Goal: Book appointment/travel/reservation

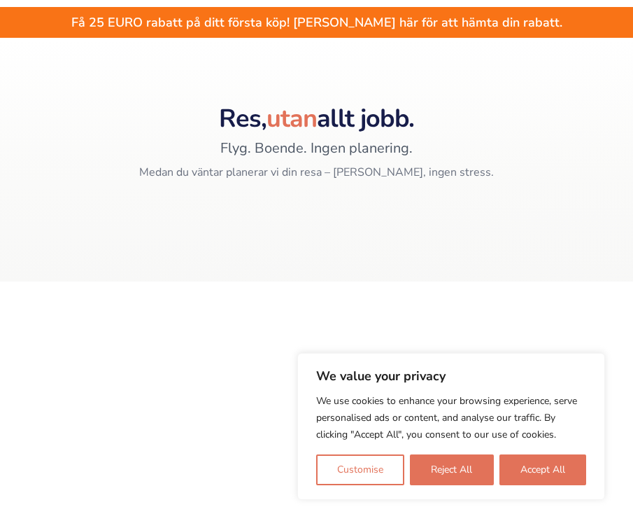
scroll to position [140, 0]
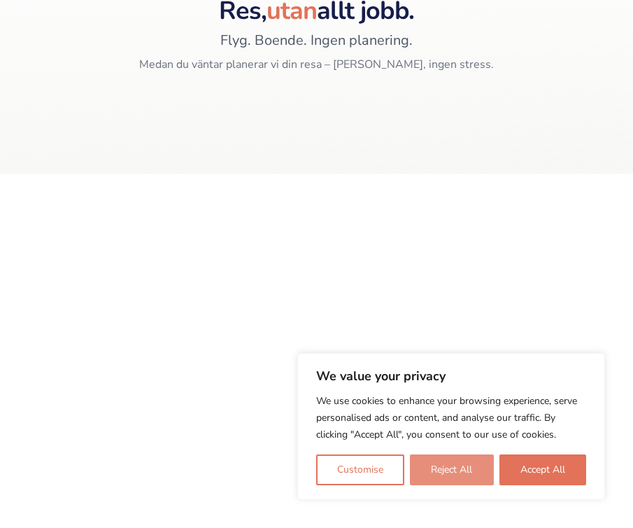
click at [432, 463] on button "Reject All" at bounding box center [451, 469] width 83 height 31
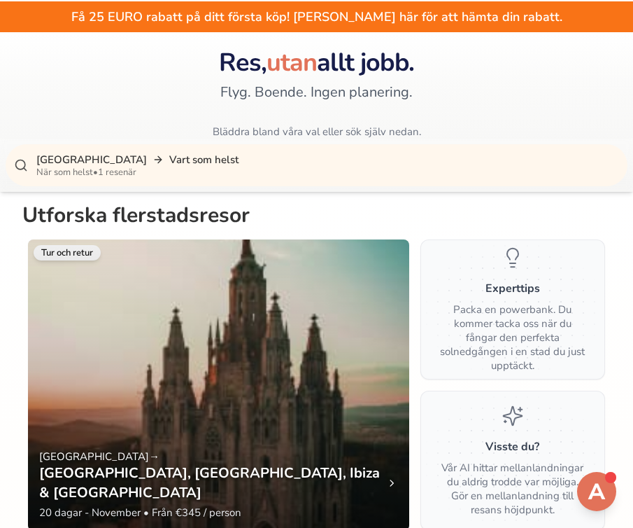
scroll to position [22, 0]
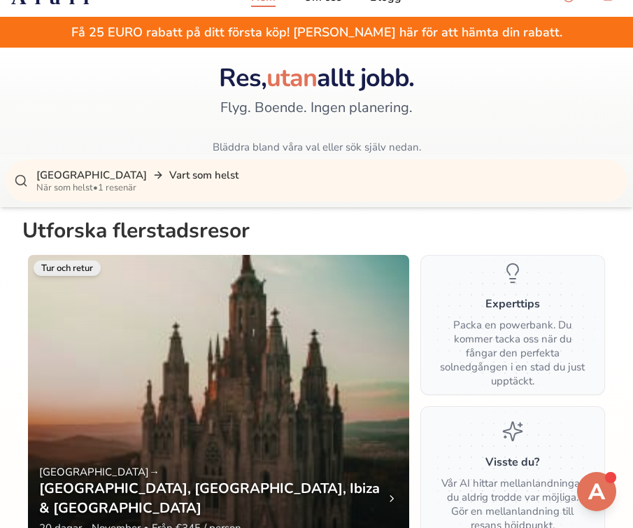
click at [55, 183] on p "När som helst • 1 resenär" at bounding box center [327, 187] width 583 height 11
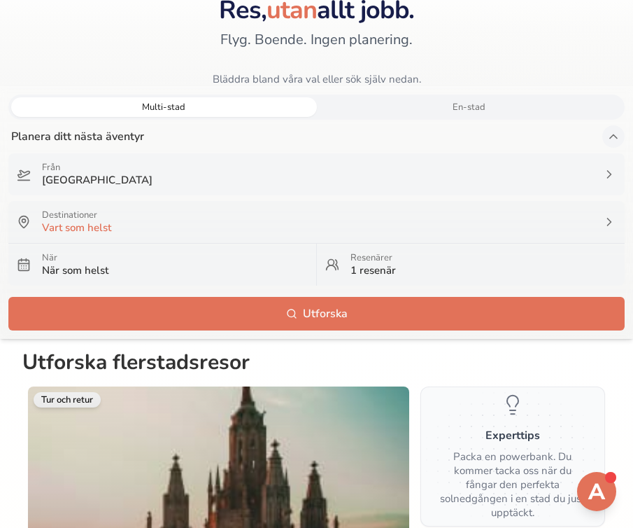
scroll to position [92, 0]
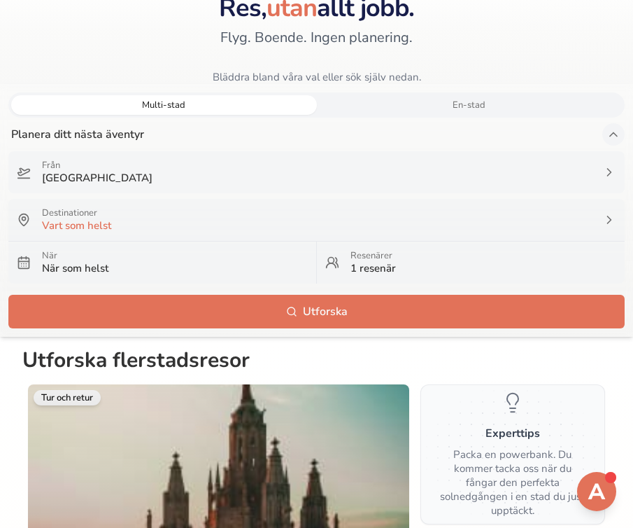
click at [131, 223] on p "Vart som helst" at bounding box center [316, 225] width 549 height 14
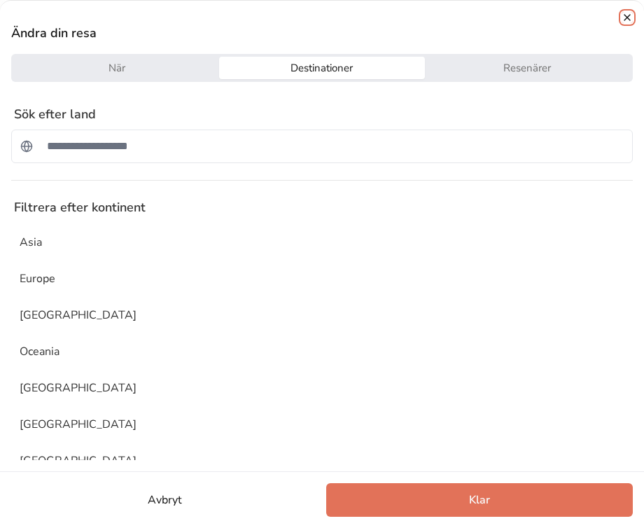
click at [621, 22] on icon "button" at bounding box center [626, 17] width 11 height 11
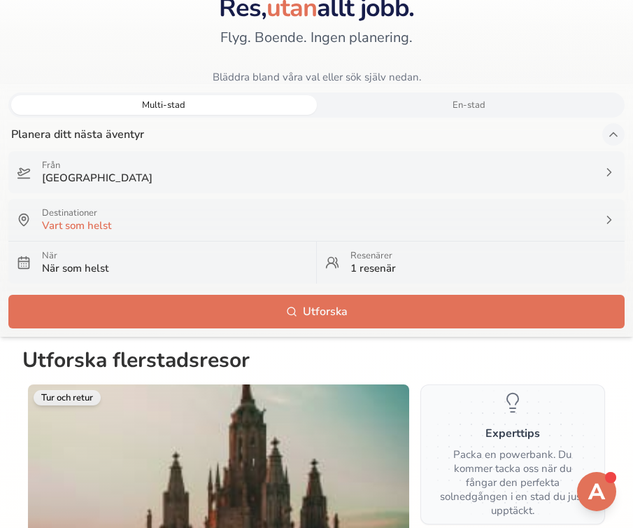
click at [109, 259] on p "När" at bounding box center [175, 255] width 266 height 11
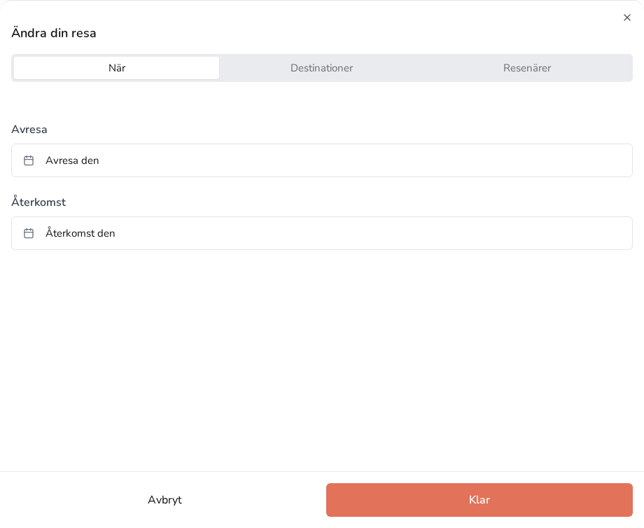
click at [290, 74] on button "Destinationer" at bounding box center [321, 68] width 205 height 22
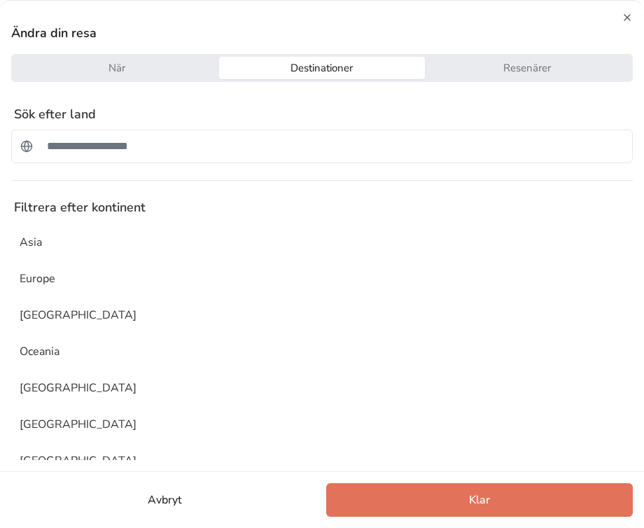
click at [179, 66] on button "När" at bounding box center [116, 68] width 205 height 22
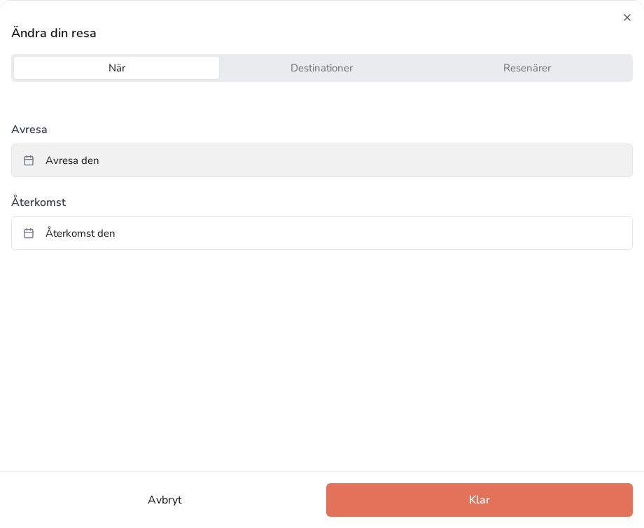
click at [132, 158] on button "Avresa den" at bounding box center [321, 160] width 621 height 34
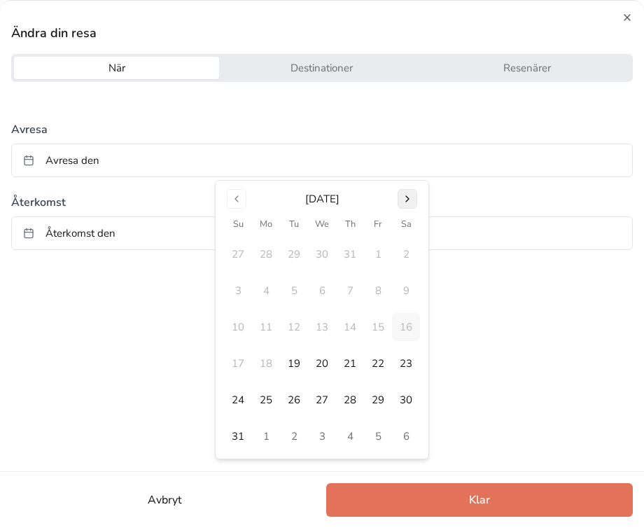
click at [405, 198] on button "Go to next month" at bounding box center [407, 199] width 20 height 20
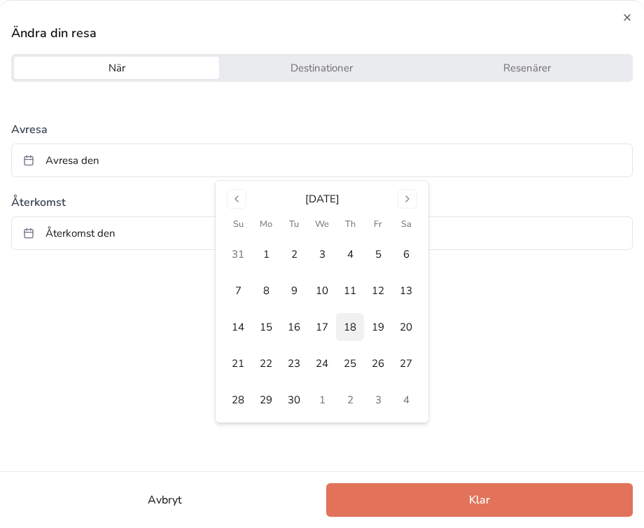
click at [355, 330] on button "18" at bounding box center [350, 327] width 28 height 28
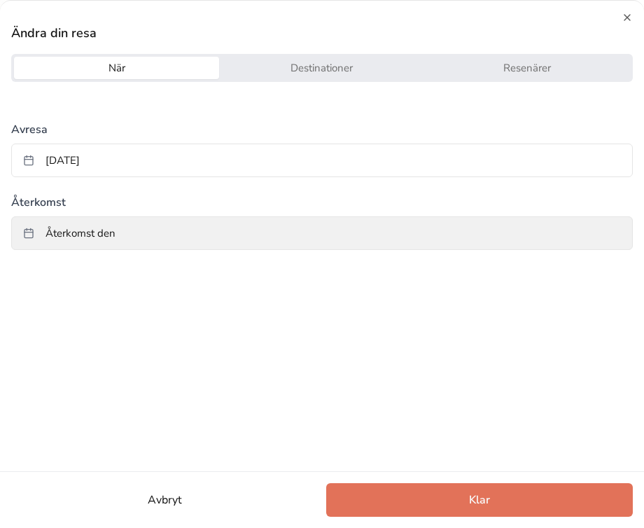
click at [177, 228] on button "Återkomst den" at bounding box center [321, 233] width 621 height 34
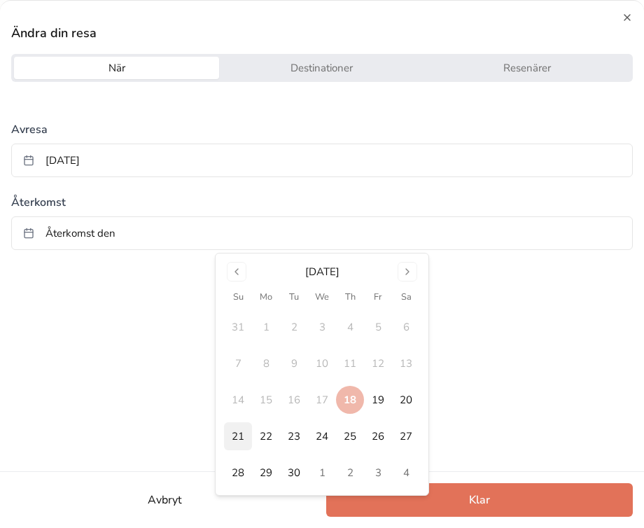
click at [238, 432] on button "21" at bounding box center [238, 436] width 28 height 28
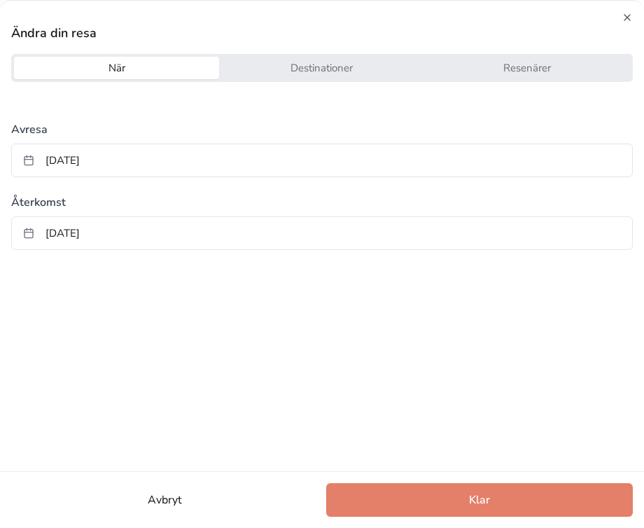
click at [437, 492] on button "Klar" at bounding box center [479, 500] width 306 height 34
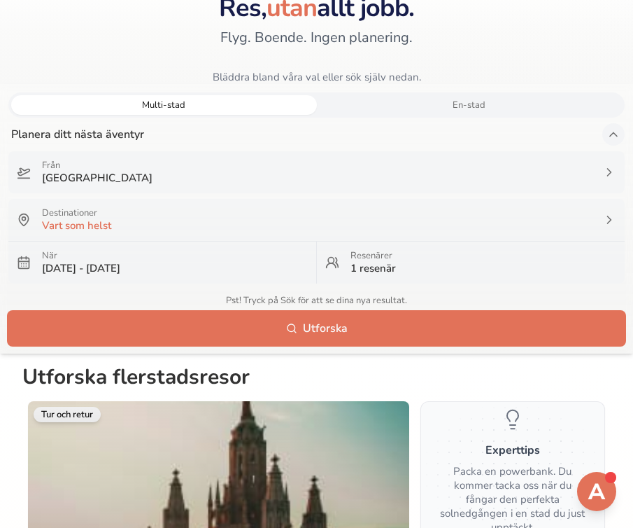
click at [302, 313] on button "Utforska" at bounding box center [316, 328] width 616 height 34
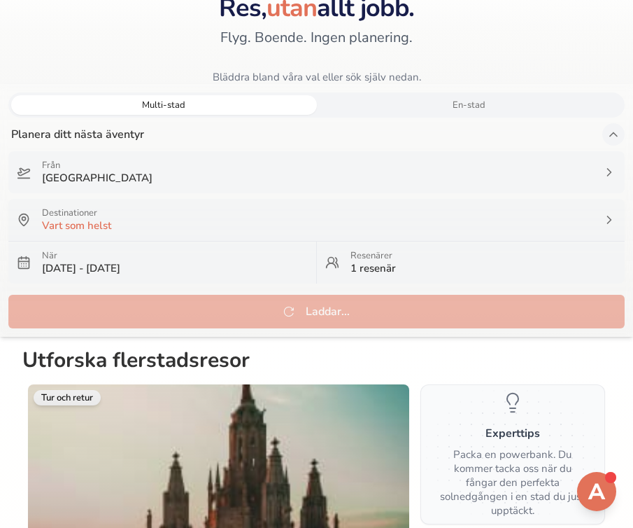
click at [427, 108] on button "En-stad" at bounding box center [470, 105] width 306 height 20
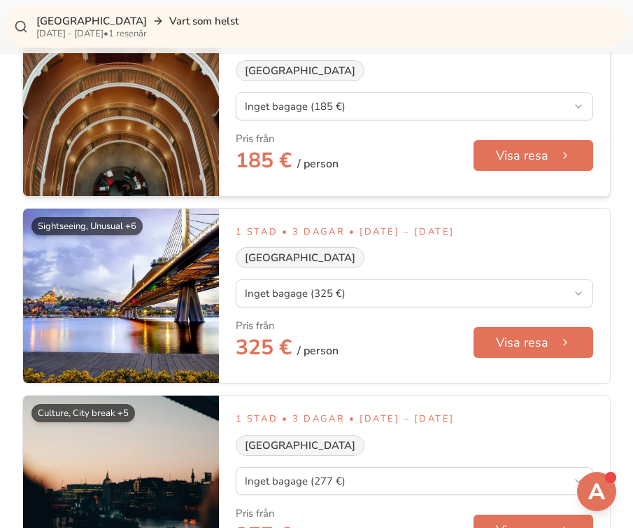
scroll to position [980, 0]
